Goal: Find specific page/section

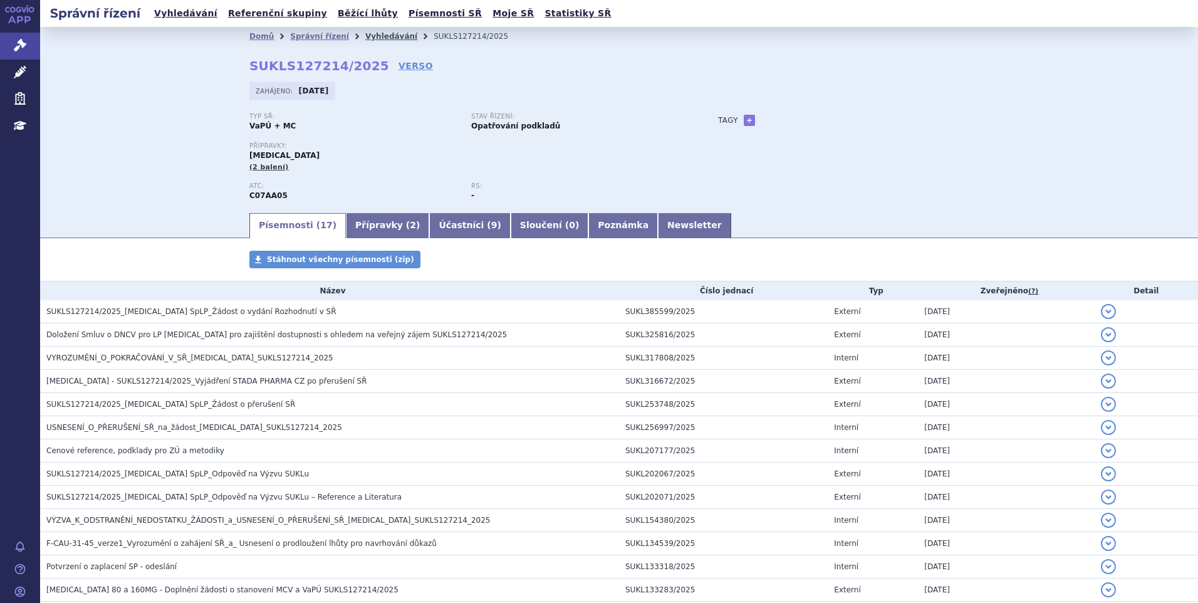
click at [367, 41] on link "Vyhledávání" at bounding box center [391, 36] width 52 height 9
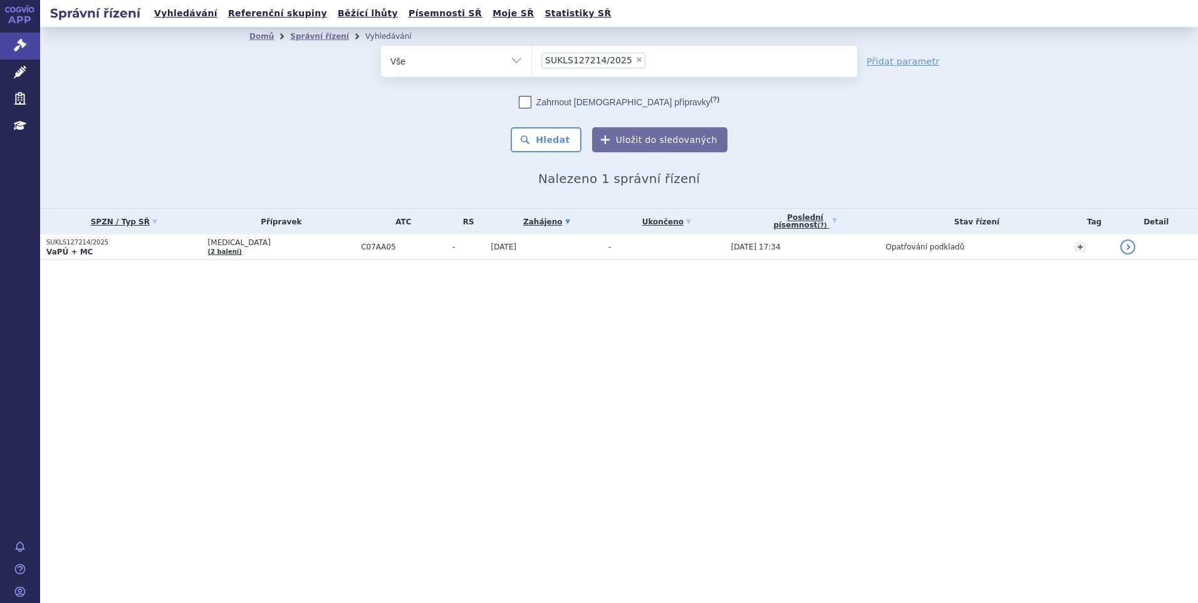
click at [496, 434] on div "Správní řízení Vyhledávání Referenční skupiny Běžící lhůty Písemnosti SŘ Moje S…" at bounding box center [618, 301] width 1157 height 603
click at [365, 135] on div "odstranit Vše Spisová značka Typ SŘ" at bounding box center [618, 99] width 739 height 106
click at [635, 60] on span "×" at bounding box center [639, 60] width 8 height 8
click at [532, 60] on select "SUKLS127214/2025" at bounding box center [531, 60] width 1 height 31
select select
